Goal: Information Seeking & Learning: Learn about a topic

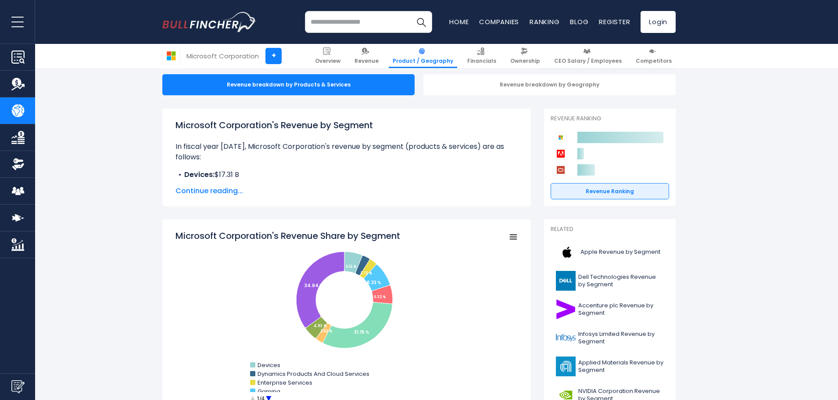
scroll to position [175, 0]
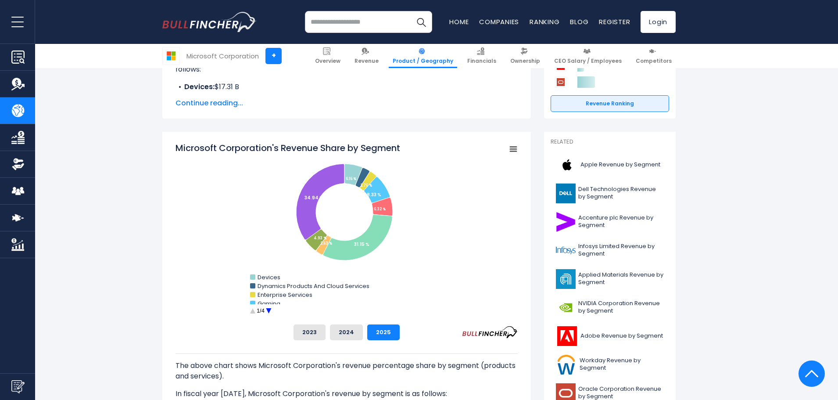
click at [264, 308] on circle "Microsoft Corporation's Revenue Share by Segment" at bounding box center [269, 311] width 14 height 14
click at [264, 310] on circle "Microsoft Corporation's Revenue Share by Segment" at bounding box center [269, 311] width 14 height 14
click at [248, 311] on circle "Microsoft Corporation's Revenue Share by Segment" at bounding box center [253, 311] width 14 height 14
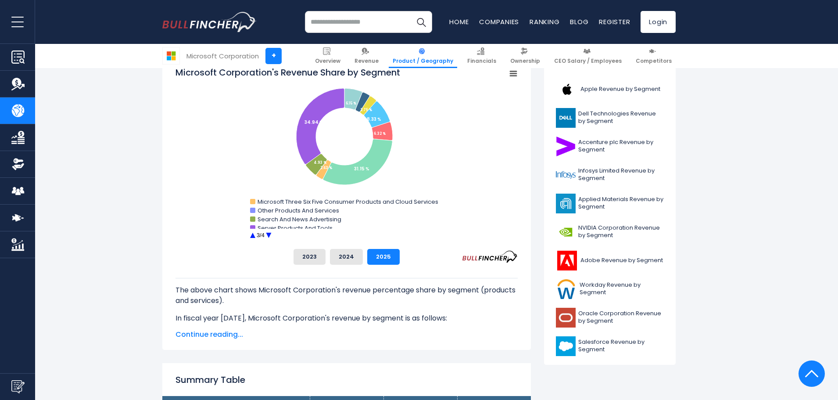
scroll to position [263, 0]
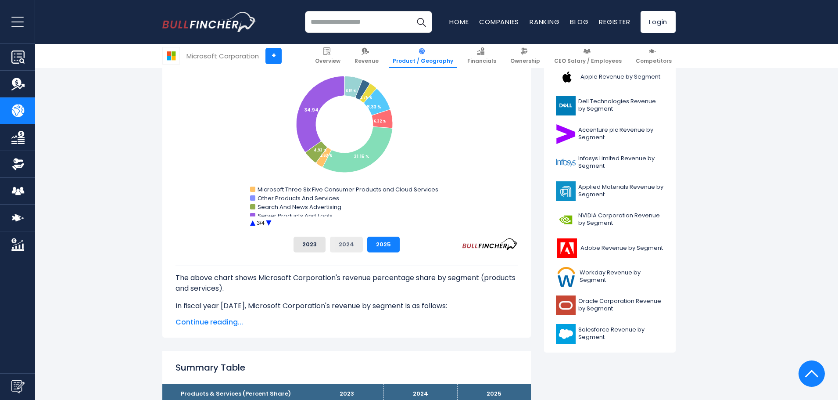
click at [346, 246] on button "2024" at bounding box center [346, 244] width 33 height 16
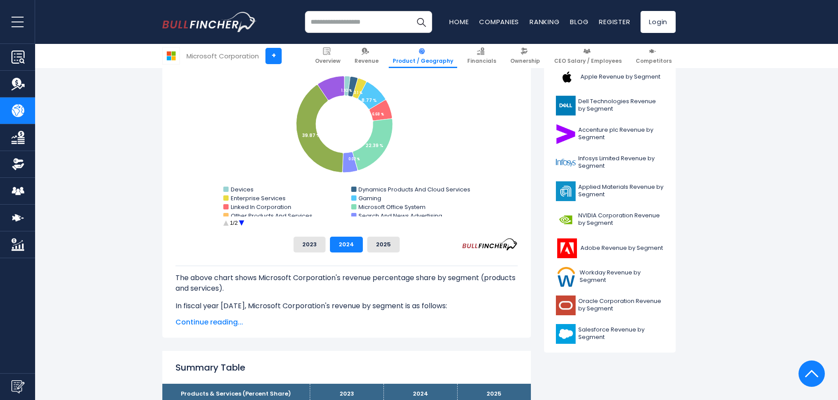
click at [242, 220] on circle "Microsoft Corporation's Revenue Share by Segment" at bounding box center [242, 223] width 14 height 14
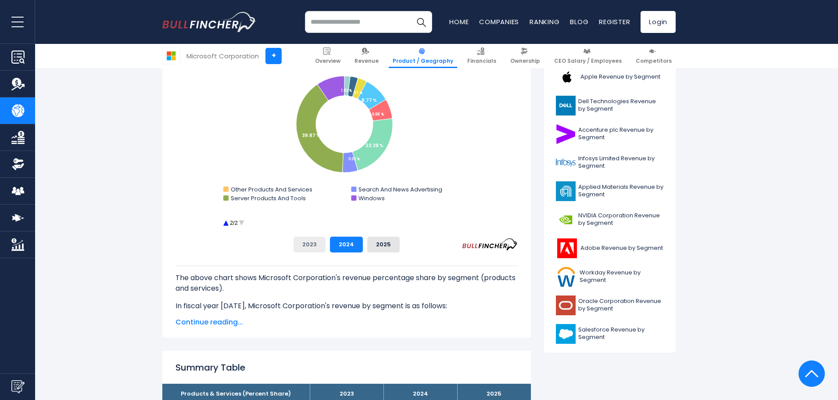
click at [300, 243] on button "2023" at bounding box center [309, 244] width 32 height 16
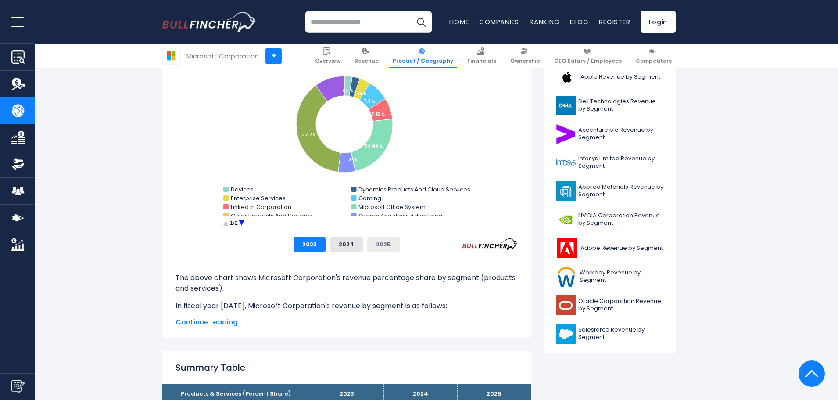
click at [380, 241] on button "2025" at bounding box center [383, 244] width 32 height 16
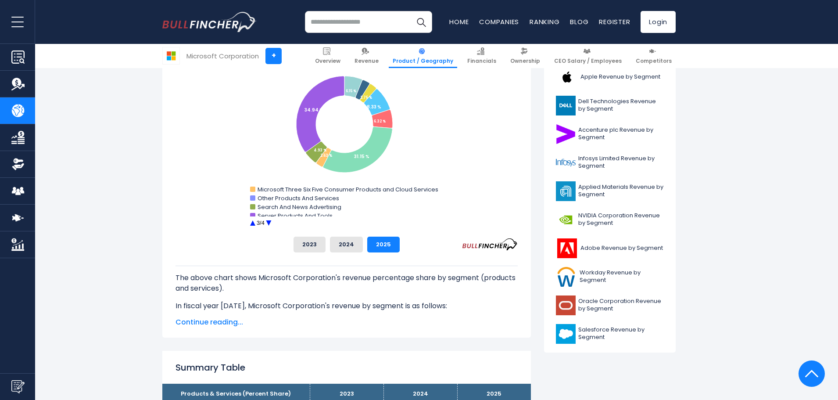
scroll to position [307, 0]
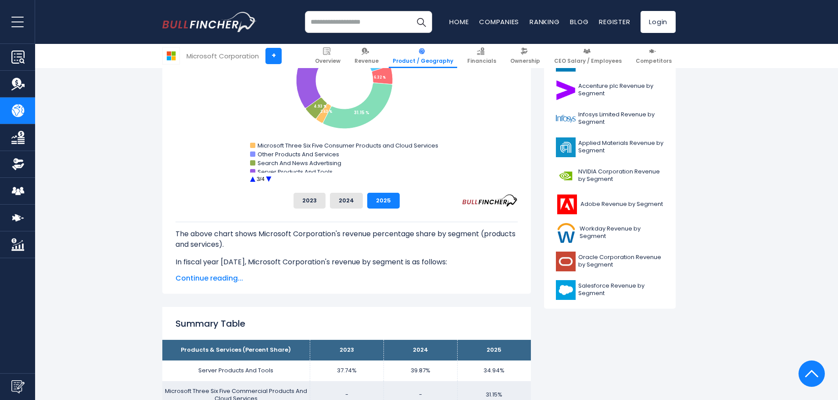
click at [267, 181] on circle "Microsoft Corporation's Revenue Share by Segment" at bounding box center [269, 179] width 14 height 14
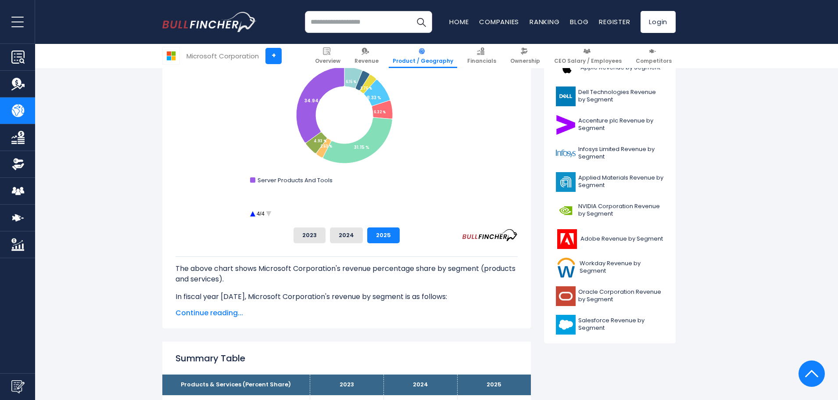
scroll to position [219, 0]
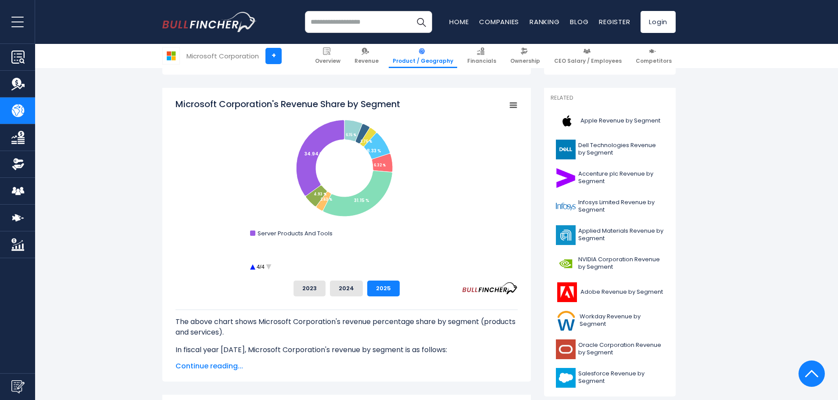
click at [255, 268] on circle "Microsoft Corporation's Revenue Share by Segment" at bounding box center [253, 267] width 14 height 14
click at [270, 268] on circle "Microsoft Corporation's Revenue Share by Segment" at bounding box center [269, 267] width 14 height 14
click at [248, 268] on circle "Microsoft Corporation's Revenue Share by Segment" at bounding box center [253, 267] width 14 height 14
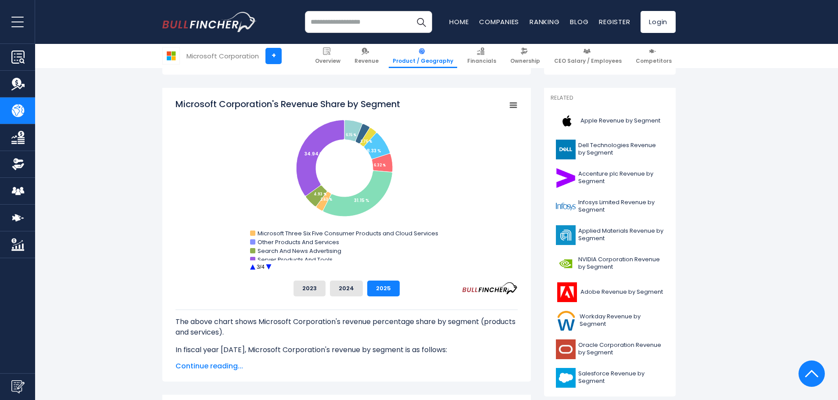
click at [248, 268] on circle "Microsoft Corporation's Revenue Share by Segment" at bounding box center [253, 267] width 14 height 14
click at [268, 267] on circle "Microsoft Corporation's Revenue Share by Segment" at bounding box center [269, 267] width 14 height 14
click at [332, 289] on button "2024" at bounding box center [346, 288] width 33 height 16
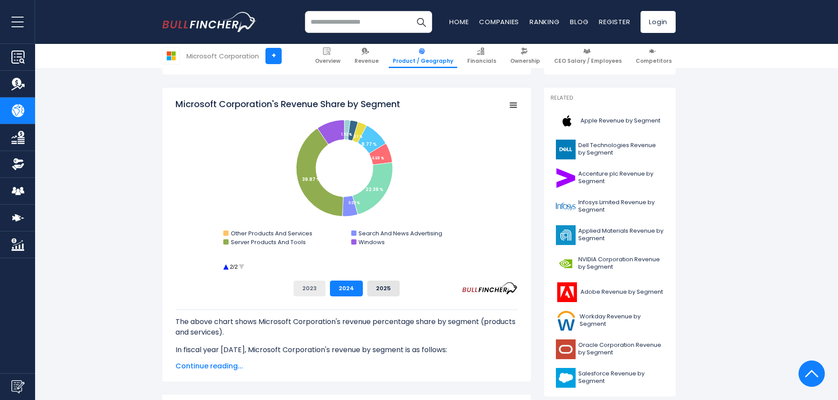
click at [324, 289] on button "2023" at bounding box center [309, 288] width 32 height 16
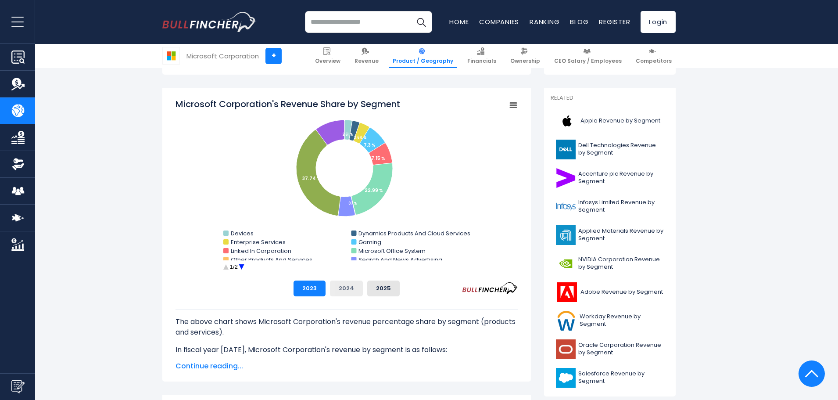
click at [357, 287] on button "2024" at bounding box center [346, 288] width 33 height 16
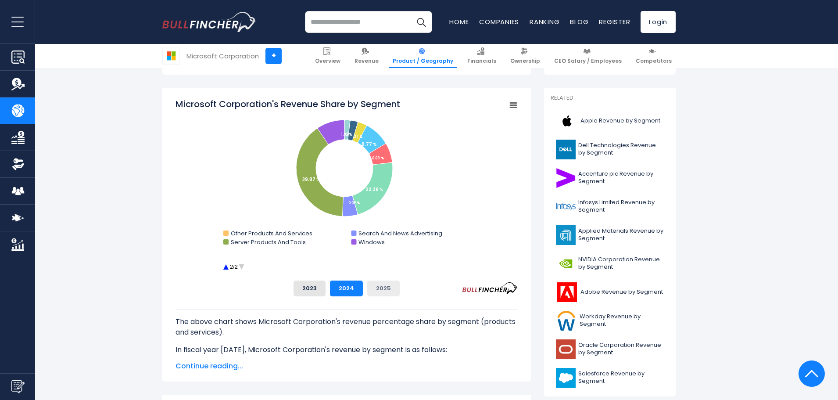
click at [386, 289] on button "2025" at bounding box center [383, 288] width 32 height 16
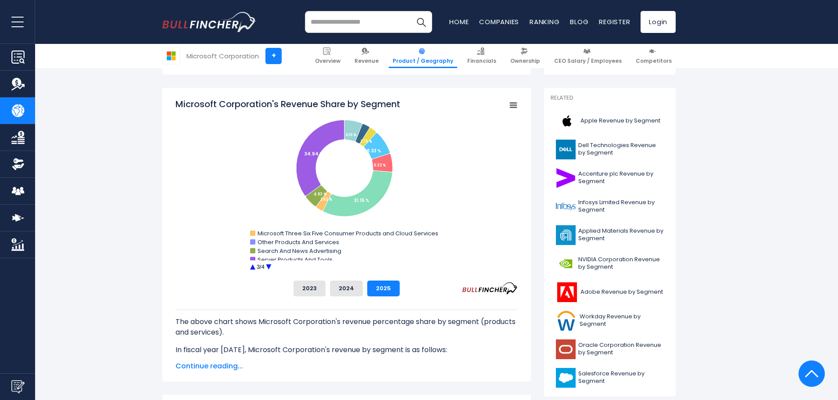
click at [268, 267] on circle "Microsoft Corporation's Revenue Share by Segment" at bounding box center [269, 267] width 14 height 14
click at [253, 268] on circle "Microsoft Corporation's Revenue Share by Segment" at bounding box center [253, 267] width 14 height 14
click at [269, 271] on circle "Microsoft Corporation's Revenue Share by Segment" at bounding box center [269, 267] width 14 height 14
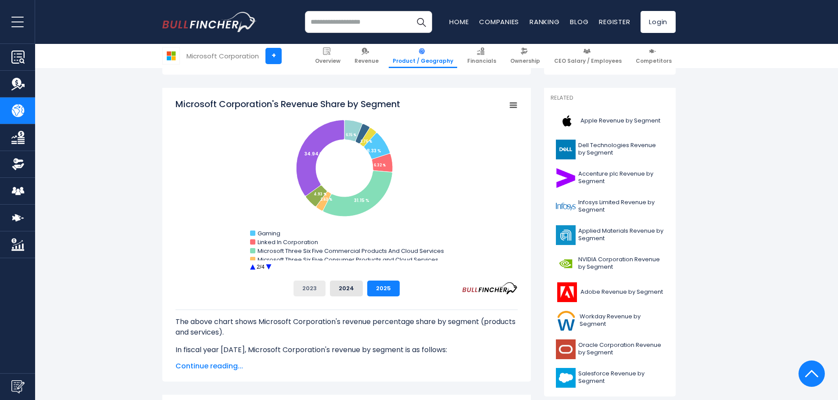
drag, startPoint x: 269, startPoint y: 271, endPoint x: 315, endPoint y: 292, distance: 50.8
click at [277, 294] on div "Microsoft Corporation's Revenue Share by Segment Created with Highcharts 12.1.2…" at bounding box center [346, 197] width 342 height 198
click at [354, 288] on button "2024" at bounding box center [346, 288] width 33 height 16
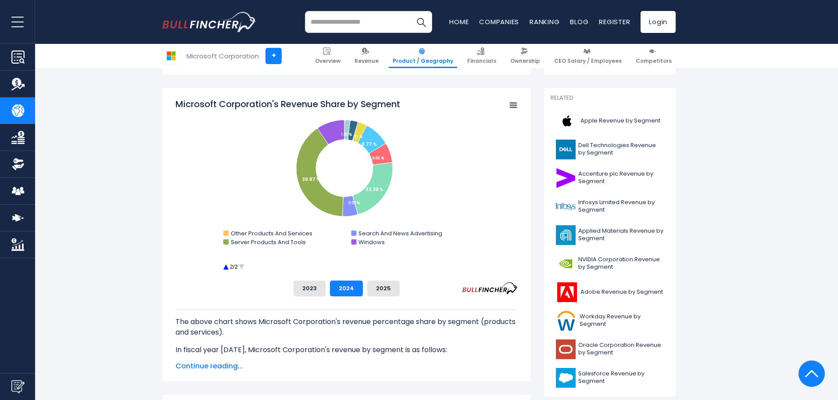
click at [228, 268] on circle "Microsoft Corporation's Revenue Share by Segment" at bounding box center [226, 267] width 14 height 14
click at [243, 268] on circle "Microsoft Corporation's Revenue Share by Segment" at bounding box center [242, 267] width 14 height 14
click at [226, 268] on circle "Microsoft Corporation's Revenue Share by Segment" at bounding box center [226, 267] width 14 height 14
click at [241, 268] on circle "Microsoft Corporation's Revenue Share by Segment" at bounding box center [242, 267] width 14 height 14
click at [391, 289] on button "2025" at bounding box center [383, 288] width 32 height 16
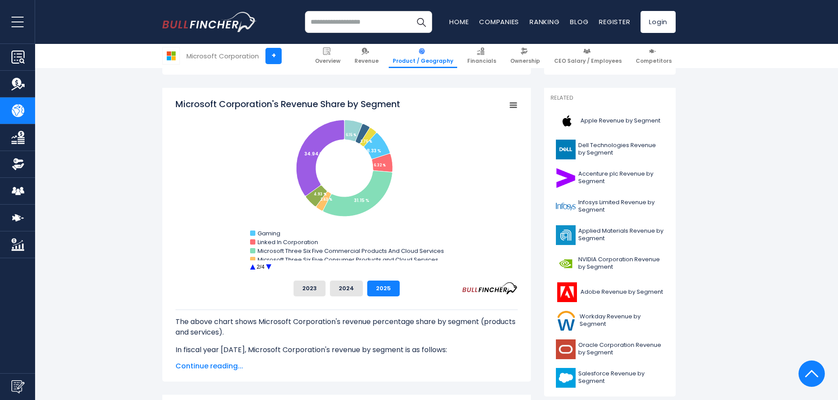
click at [268, 267] on circle "Microsoft Corporation's Revenue Share by Segment" at bounding box center [269, 267] width 14 height 14
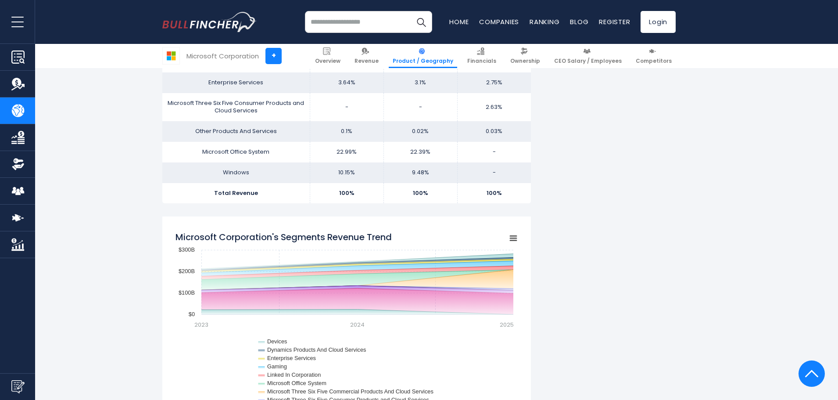
scroll to position [833, 0]
